Goal: Information Seeking & Learning: Learn about a topic

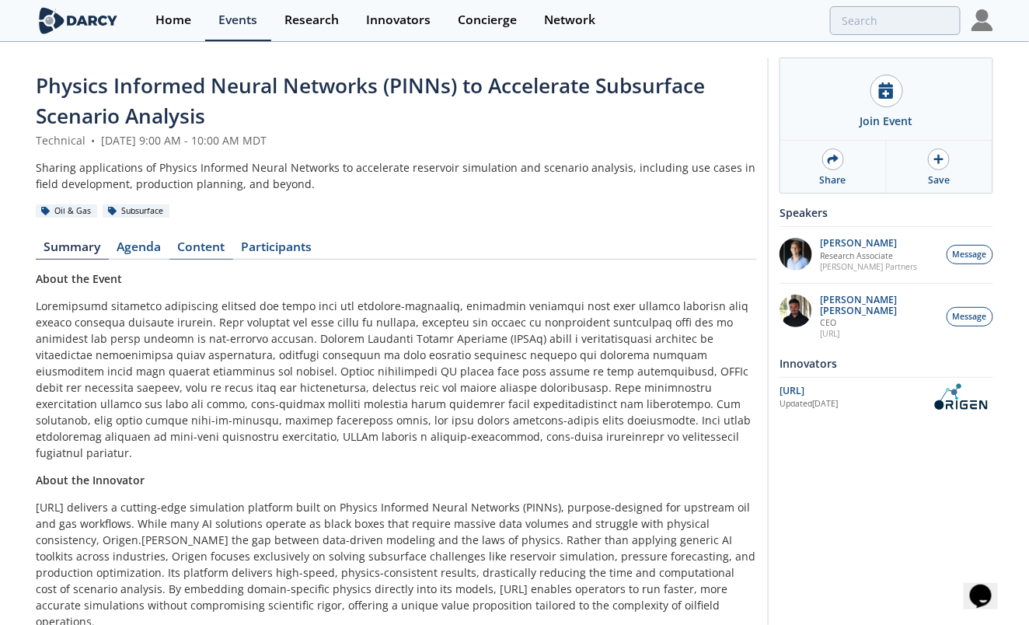
click at [193, 241] on link "Content" at bounding box center [201, 250] width 64 height 19
click at [214, 242] on link "Content" at bounding box center [201, 250] width 64 height 19
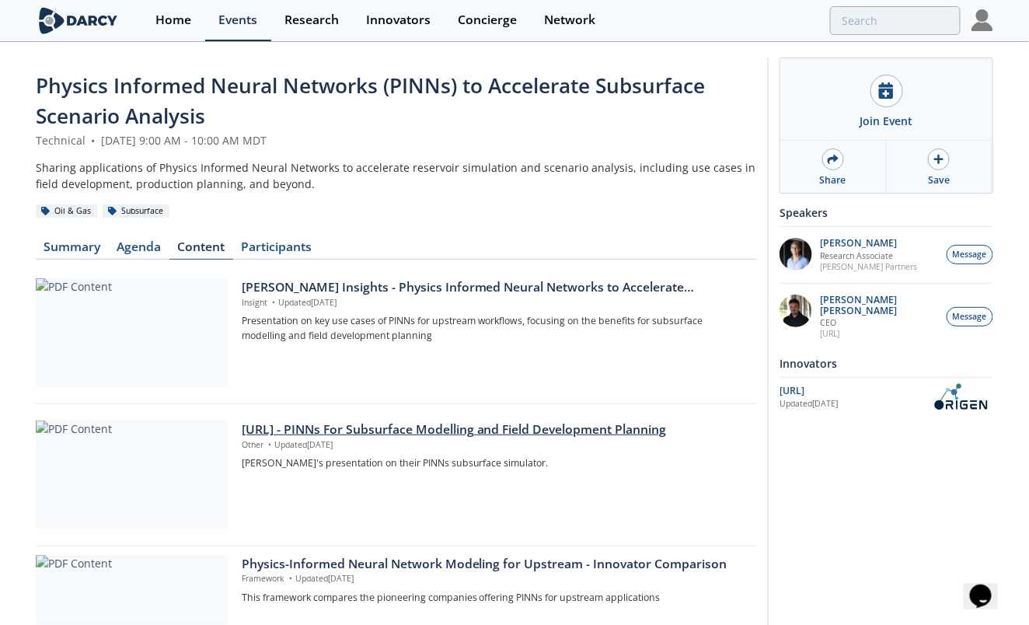
click at [181, 507] on div at bounding box center [132, 474] width 192 height 109
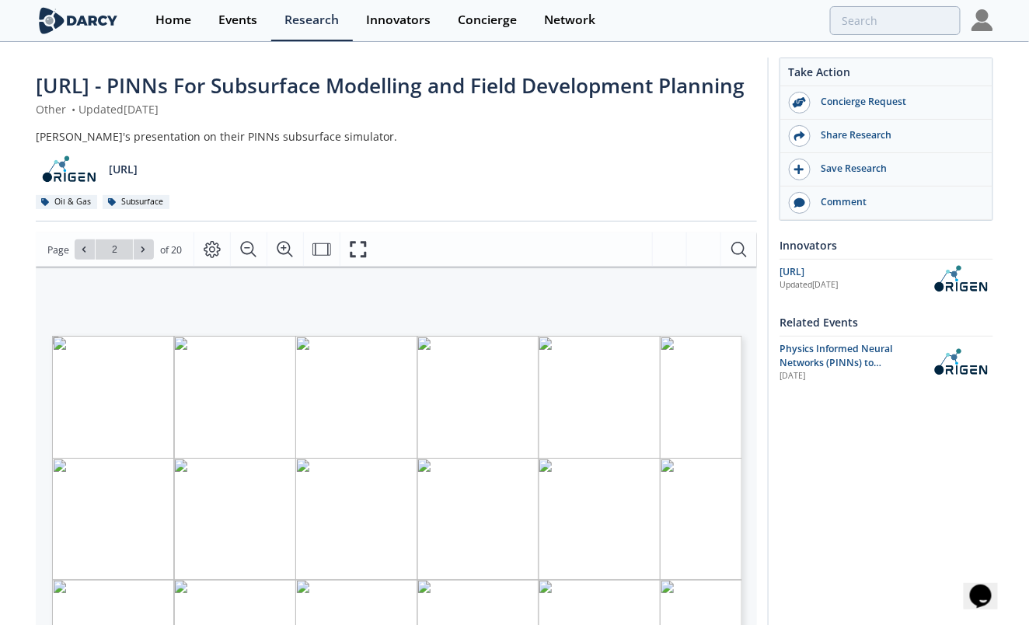
scroll to position [78, 0]
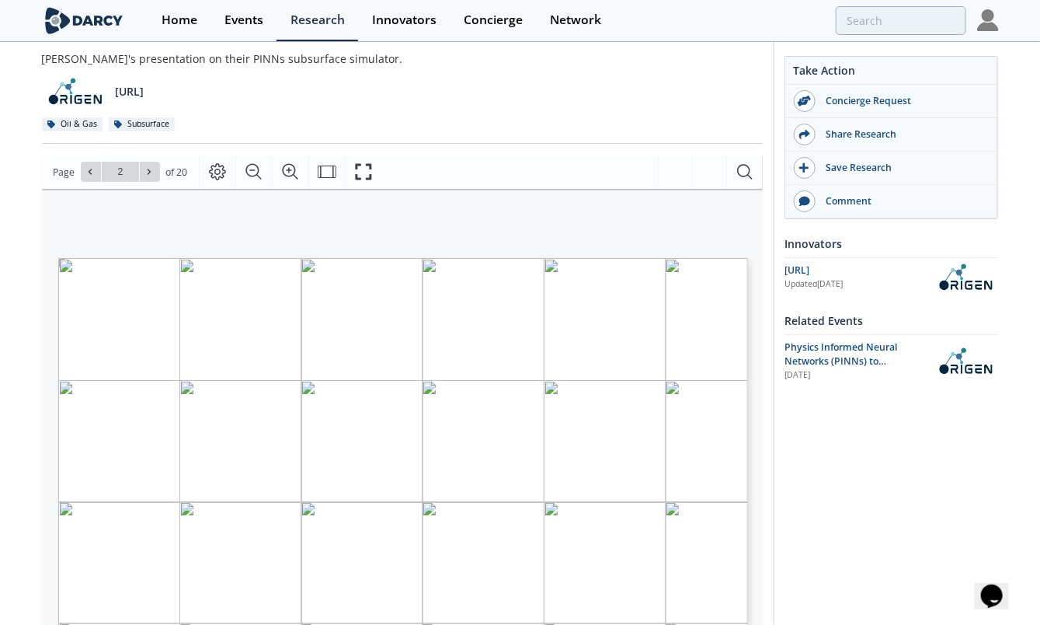
type input "3"
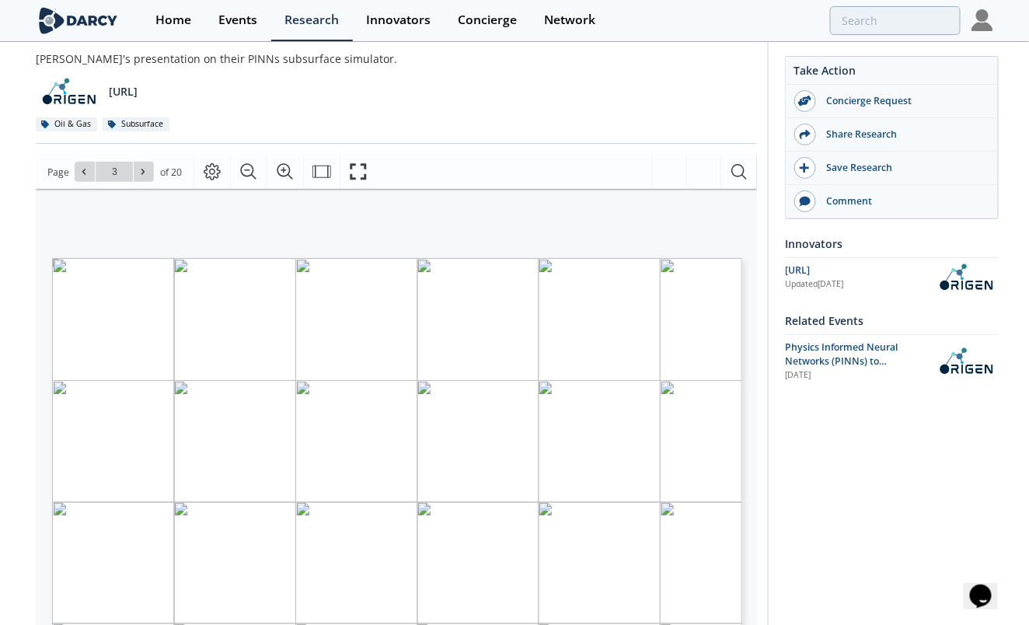
scroll to position [155, 0]
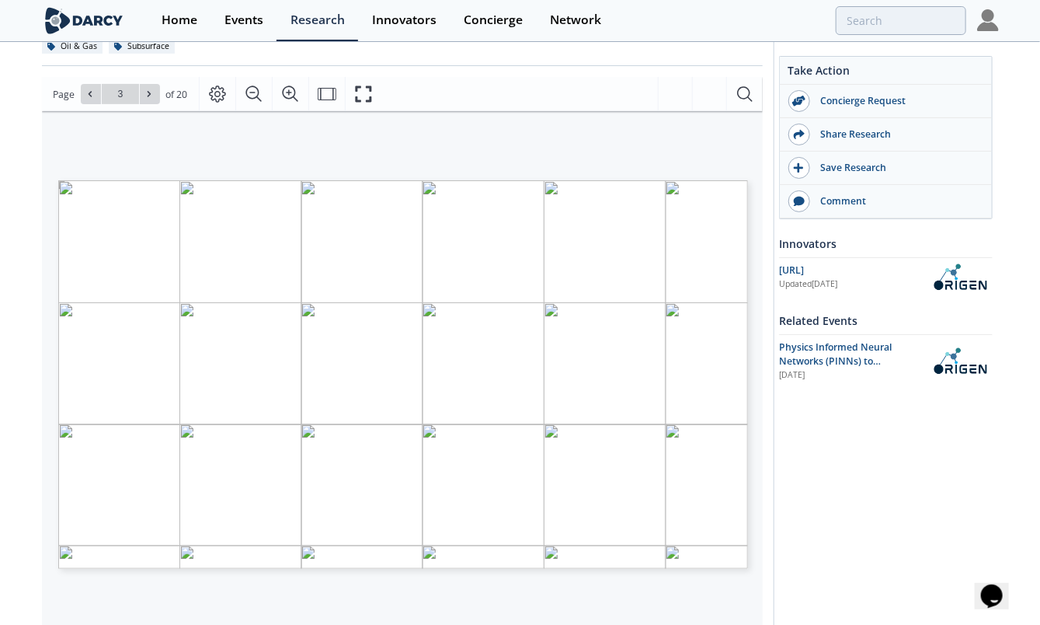
type input "4"
click at [228, 277] on div "© 2025 ORIGEN AI. ALL RIGHTS RESERVED - CONFIDENTIAL Origen Reservoir Simulatio…" at bounding box center [271, 299] width 426 height 239
type input "5"
type input "6"
type input "7"
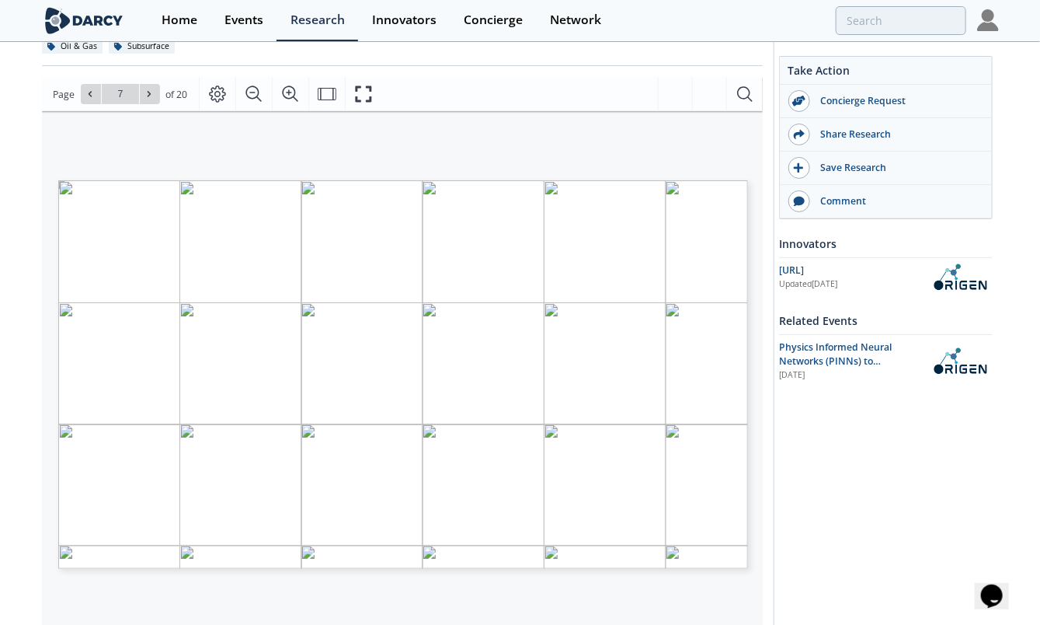
type input "8"
type input "9"
